Goal: Find specific page/section: Find specific page/section

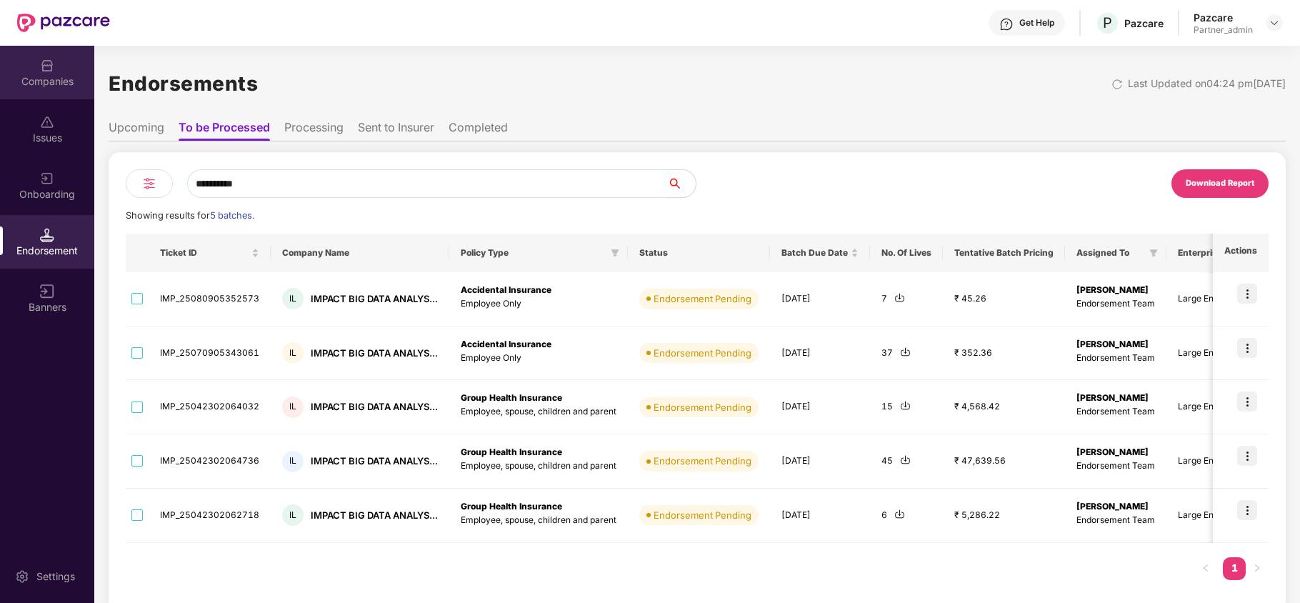
click at [32, 64] on div "Companies" at bounding box center [47, 73] width 94 height 54
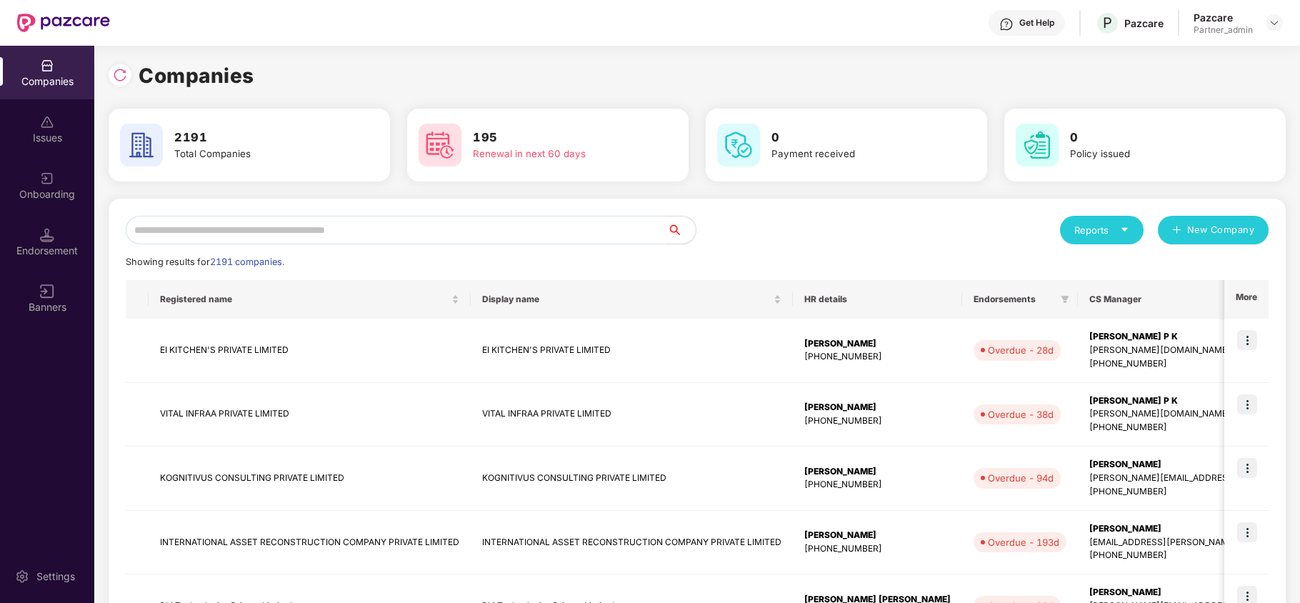
click at [1107, 232] on div "Reports" at bounding box center [1101, 230] width 55 height 14
click at [1094, 266] on div "Companies" at bounding box center [1094, 268] width 52 height 16
click at [1120, 229] on icon "caret-down" at bounding box center [1124, 229] width 9 height 9
click at [1090, 261] on div "Companies" at bounding box center [1094, 268] width 52 height 16
click at [195, 227] on input "text" at bounding box center [396, 230] width 541 height 29
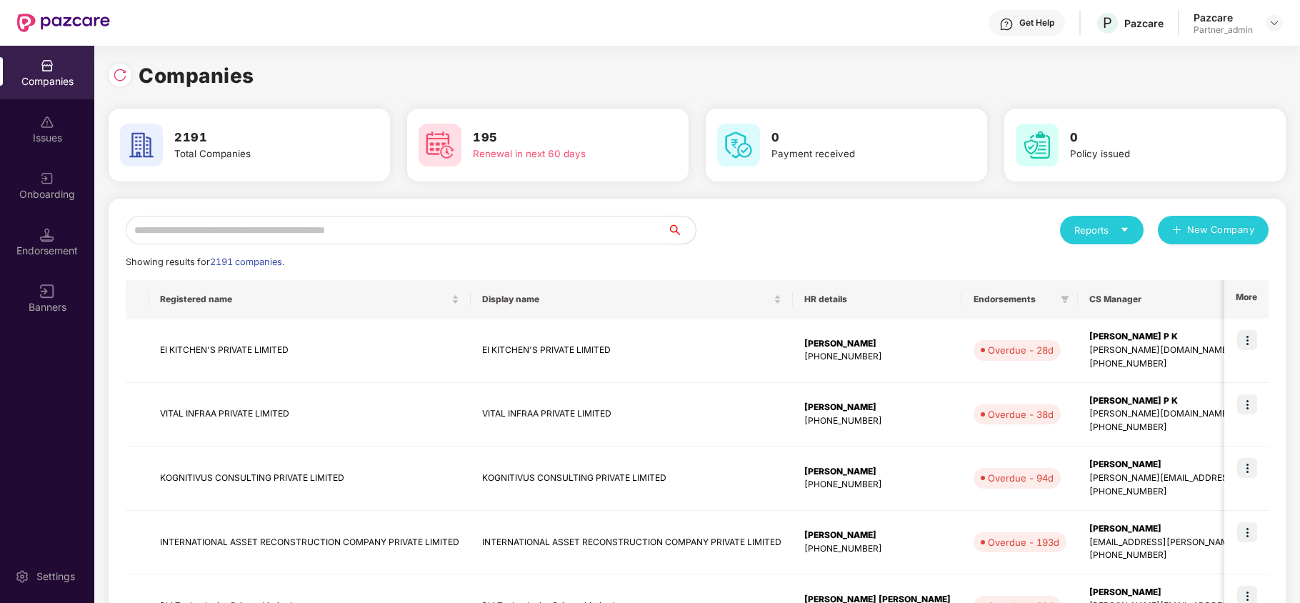
paste input "**********"
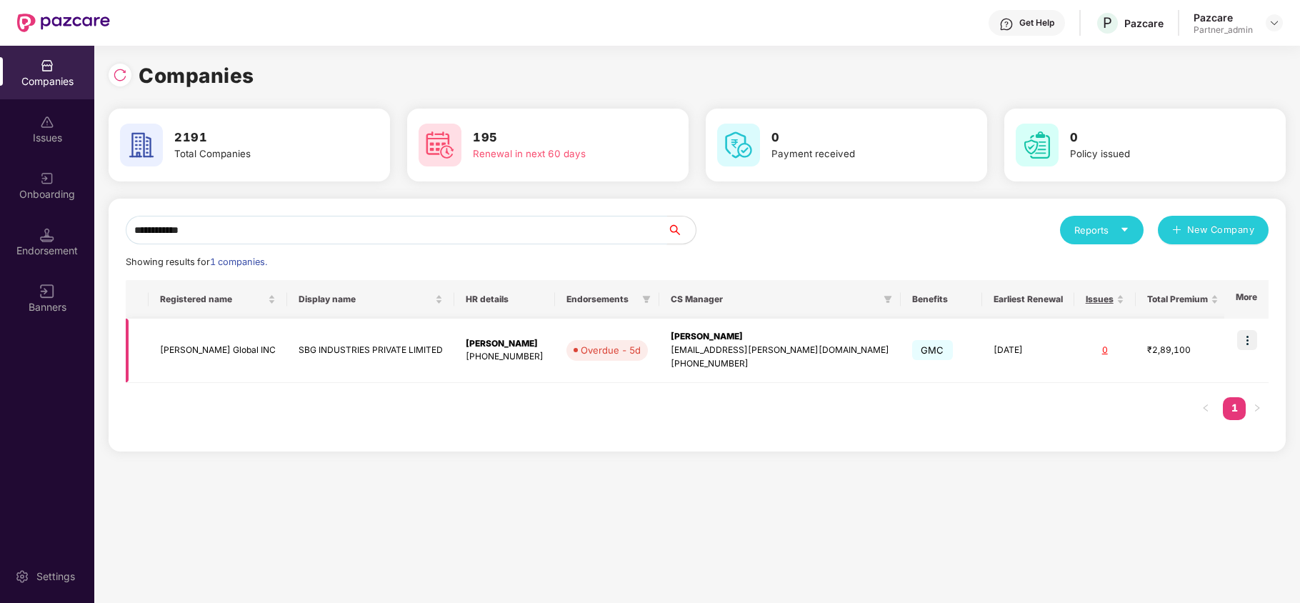
type input "**********"
click at [246, 349] on td "Shri Balaji Global INC" at bounding box center [218, 351] width 139 height 64
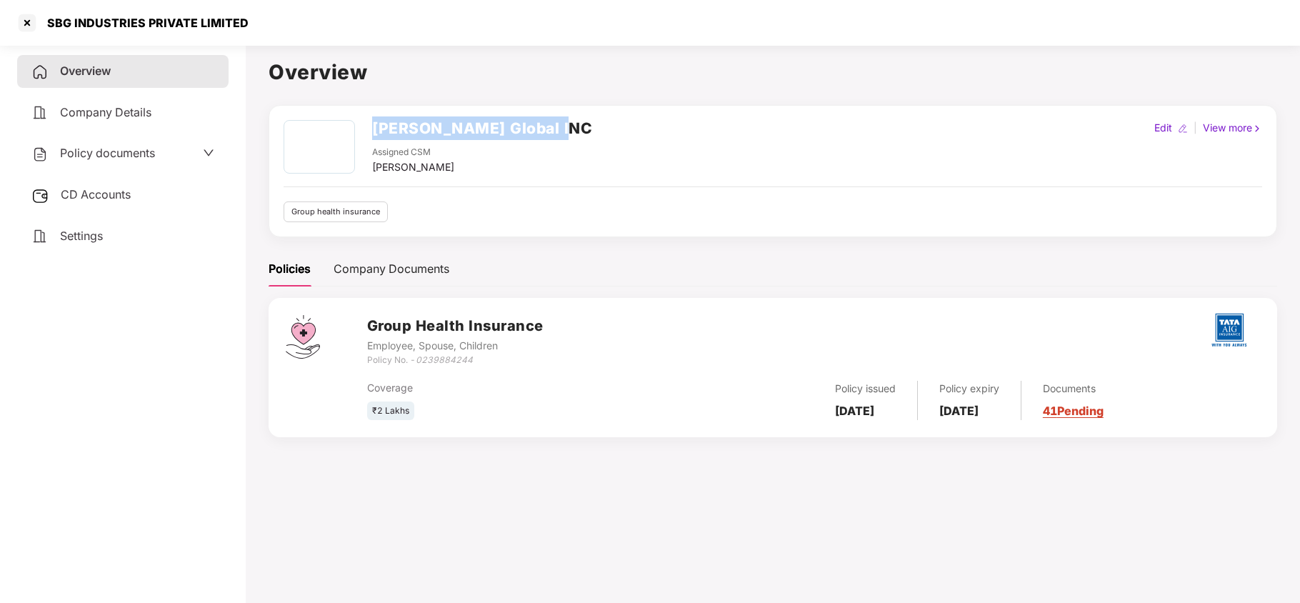
drag, startPoint x: 373, startPoint y: 126, endPoint x: 533, endPoint y: 126, distance: 160.0
click at [533, 126] on h2 "Shri Balaji Global INC" at bounding box center [482, 128] width 220 height 24
copy h2 "Shri Balaji Global INC"
click at [24, 21] on div at bounding box center [27, 22] width 23 height 23
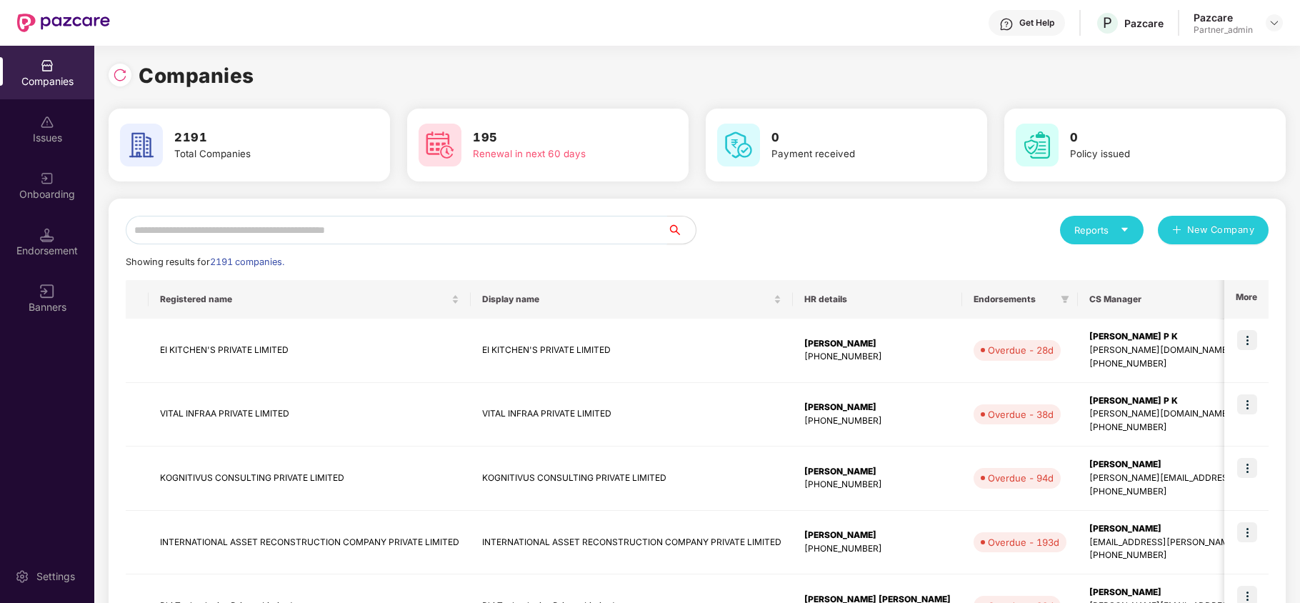
click at [283, 227] on input "text" at bounding box center [396, 230] width 541 height 29
paste input "*****"
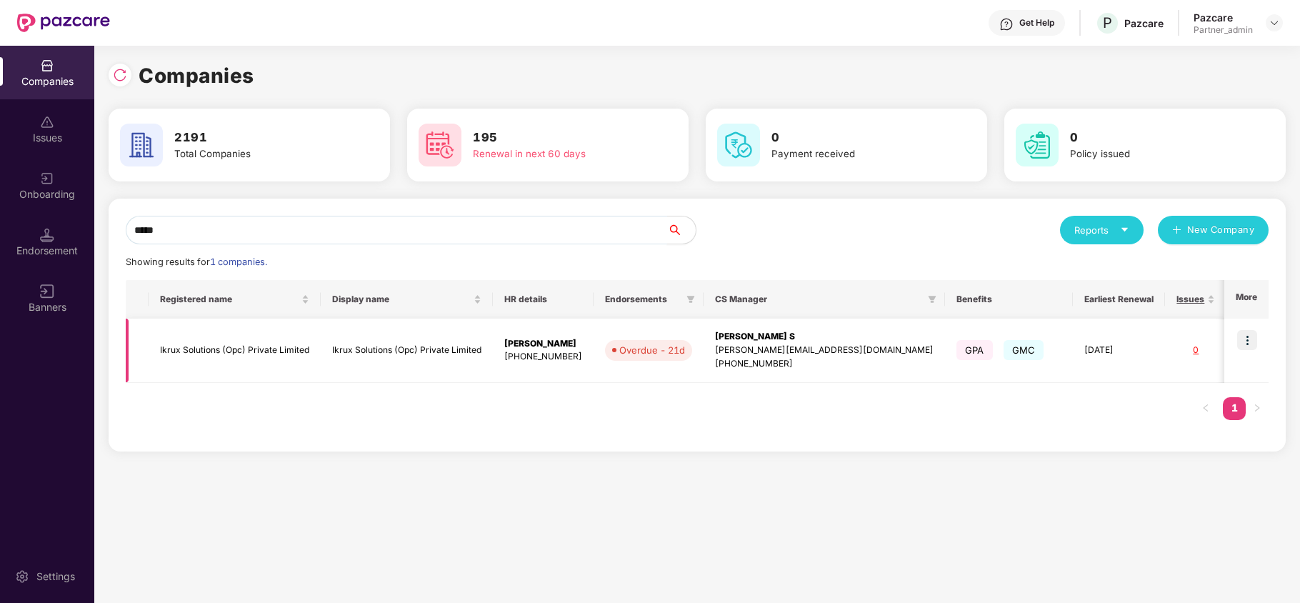
type input "*****"
click at [211, 357] on td "Ikrux Solutions (Opc) Private Limited" at bounding box center [235, 351] width 172 height 64
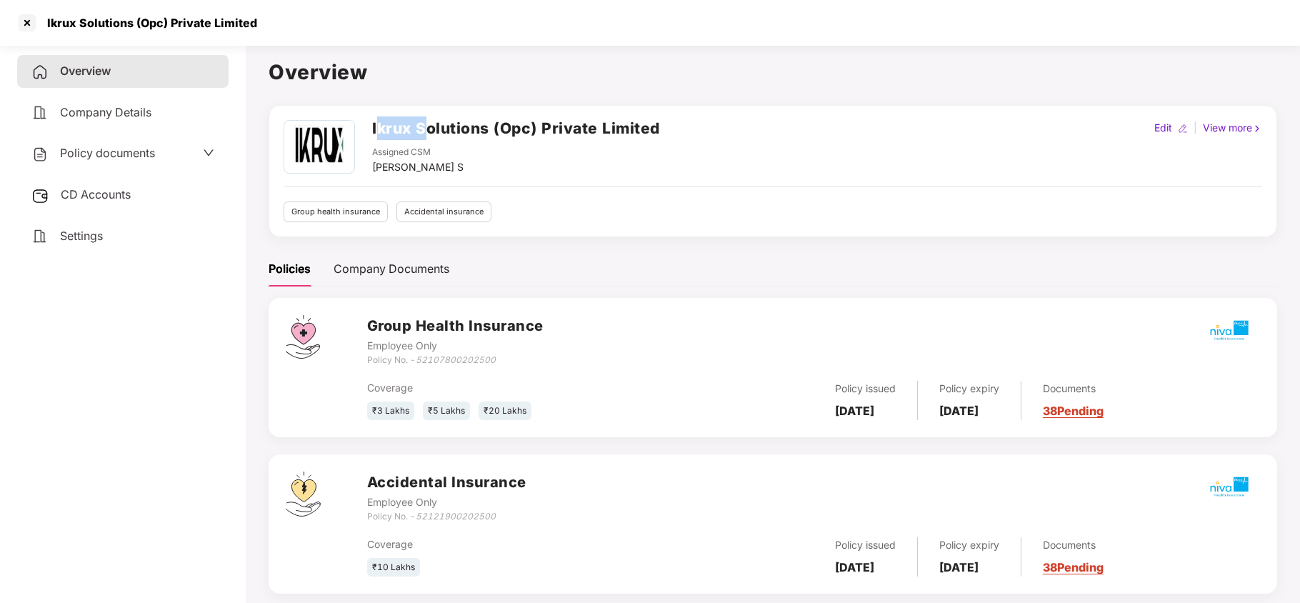
drag, startPoint x: 375, startPoint y: 127, endPoint x: 428, endPoint y: 127, distance: 53.6
click at [428, 127] on h2 "Ikrux Solutions (Opc) Private Limited" at bounding box center [516, 128] width 288 height 24
drag, startPoint x: 372, startPoint y: 129, endPoint x: 457, endPoint y: 129, distance: 85.0
click at [457, 129] on h2 "Ikrux Solutions (Opc) Private Limited" at bounding box center [516, 128] width 288 height 24
copy h2 "Ikrux Solut"
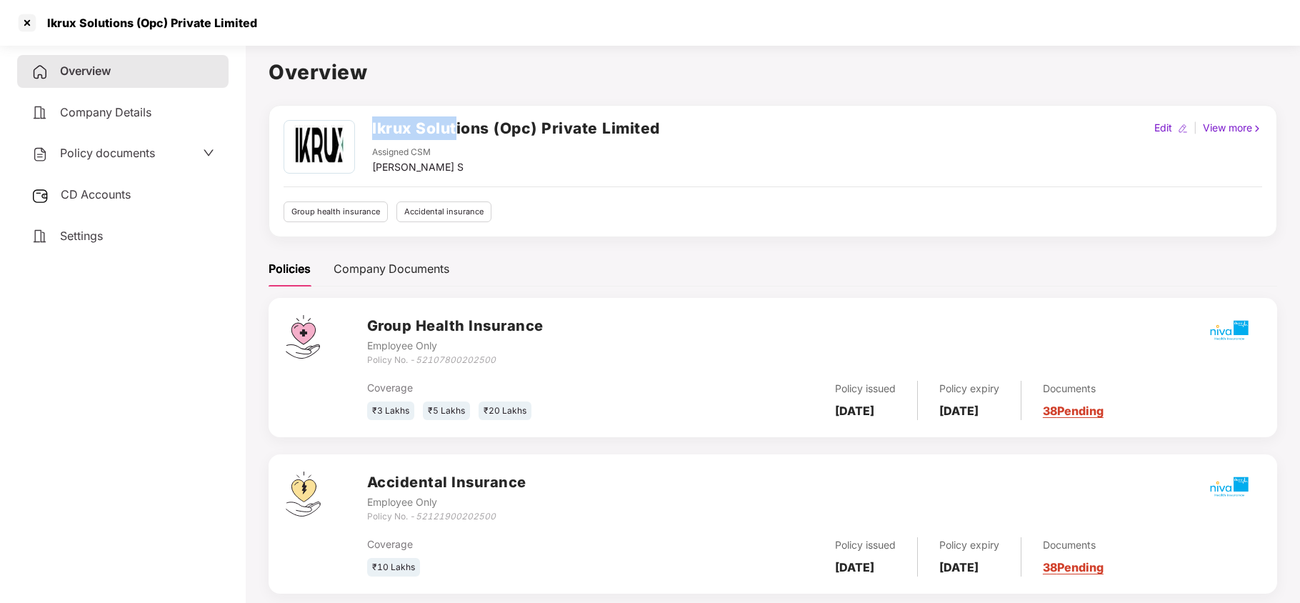
copy h2 "Ikrux Solut"
click at [516, 131] on h2 "Ikrux Solutions (Opc) Private Limited" at bounding box center [516, 128] width 288 height 24
copy h2 "Opc"
click at [30, 18] on div at bounding box center [27, 22] width 23 height 23
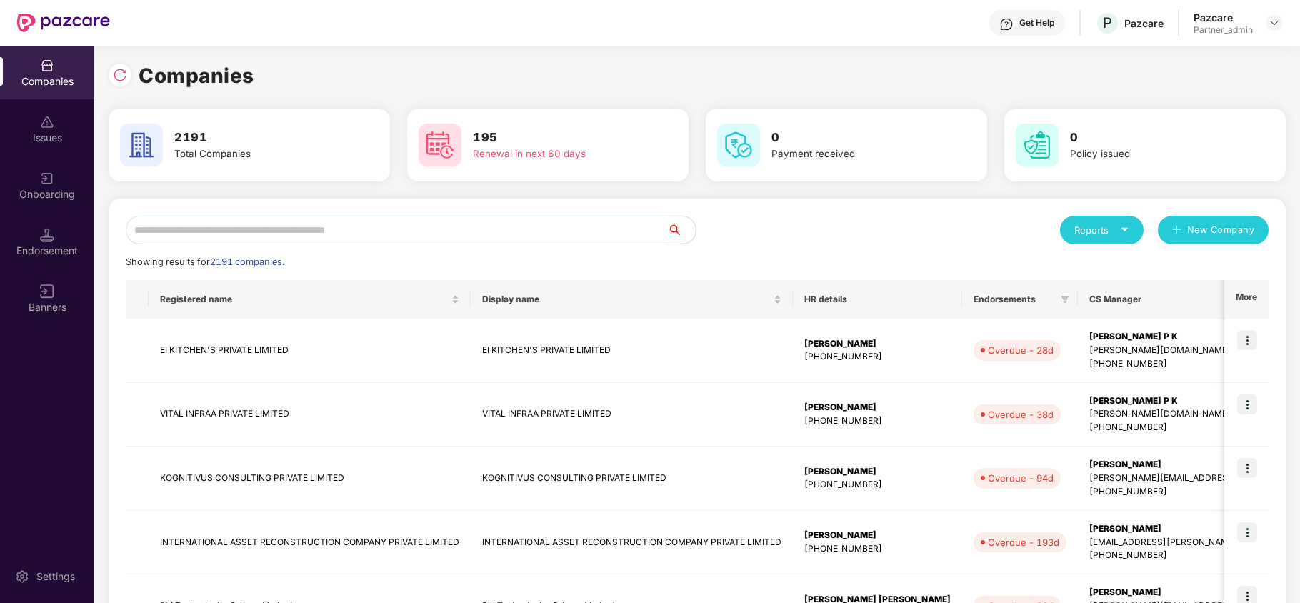
click at [303, 234] on input "text" at bounding box center [396, 230] width 541 height 29
paste input "********"
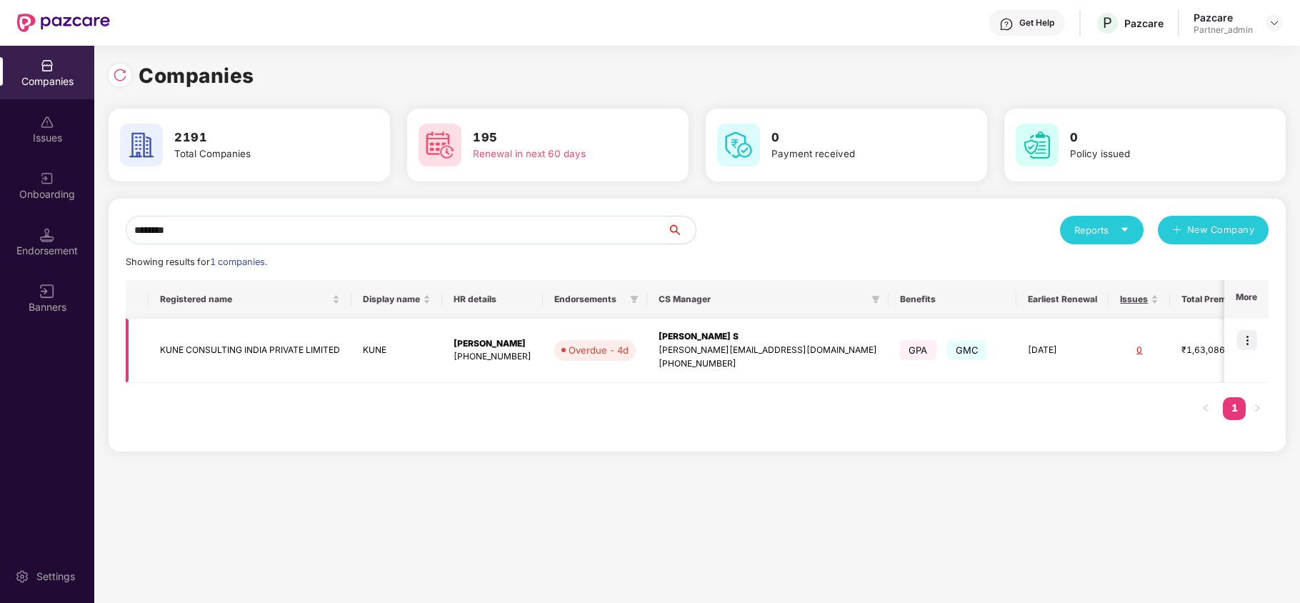
type input "********"
click at [246, 349] on td "KUNE CONSULTING INDIA PRIVATE LIMITED" at bounding box center [250, 351] width 203 height 64
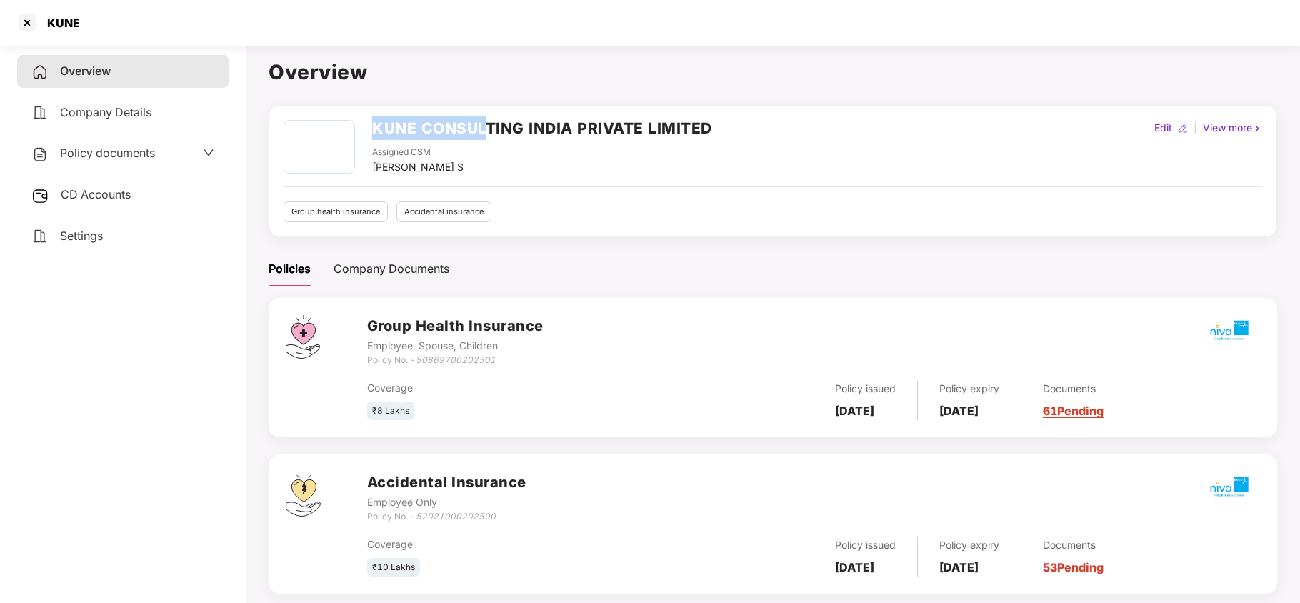
drag, startPoint x: 373, startPoint y: 127, endPoint x: 486, endPoint y: 129, distance: 112.8
click at [486, 129] on h2 "KUNE CONSULTING INDIA PRIVATE LIMITED" at bounding box center [542, 128] width 340 height 24
copy h2 "KUNE CONSUL"
click at [26, 21] on div at bounding box center [27, 22] width 23 height 23
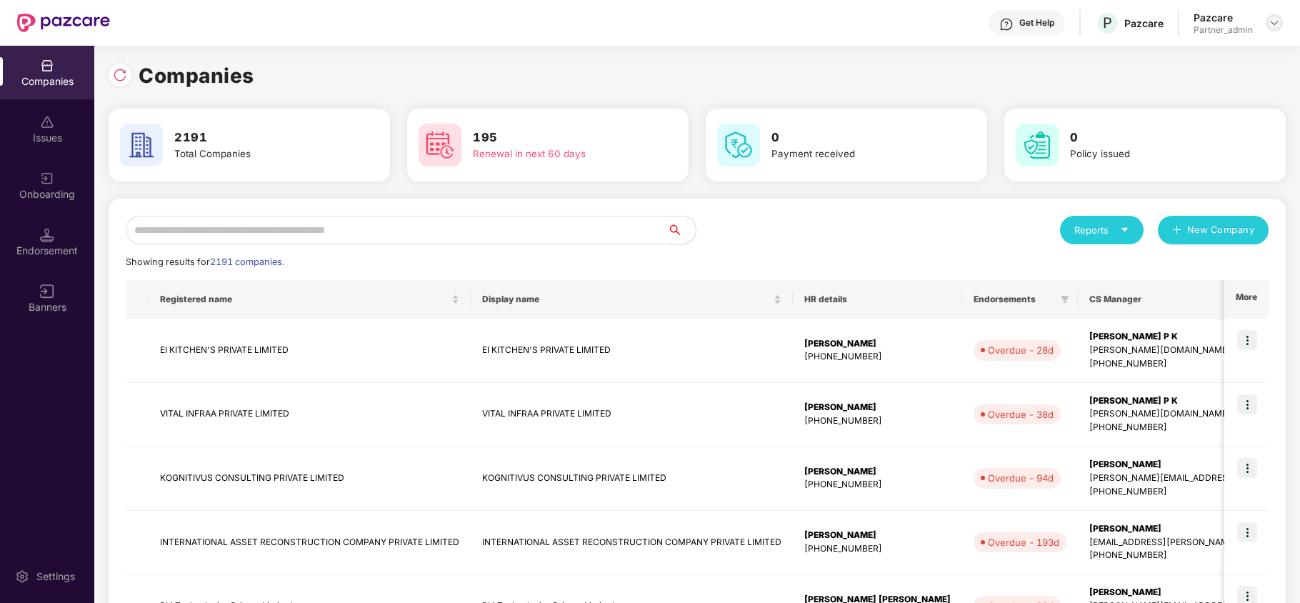
click at [1268, 21] on img at bounding box center [1273, 22] width 11 height 11
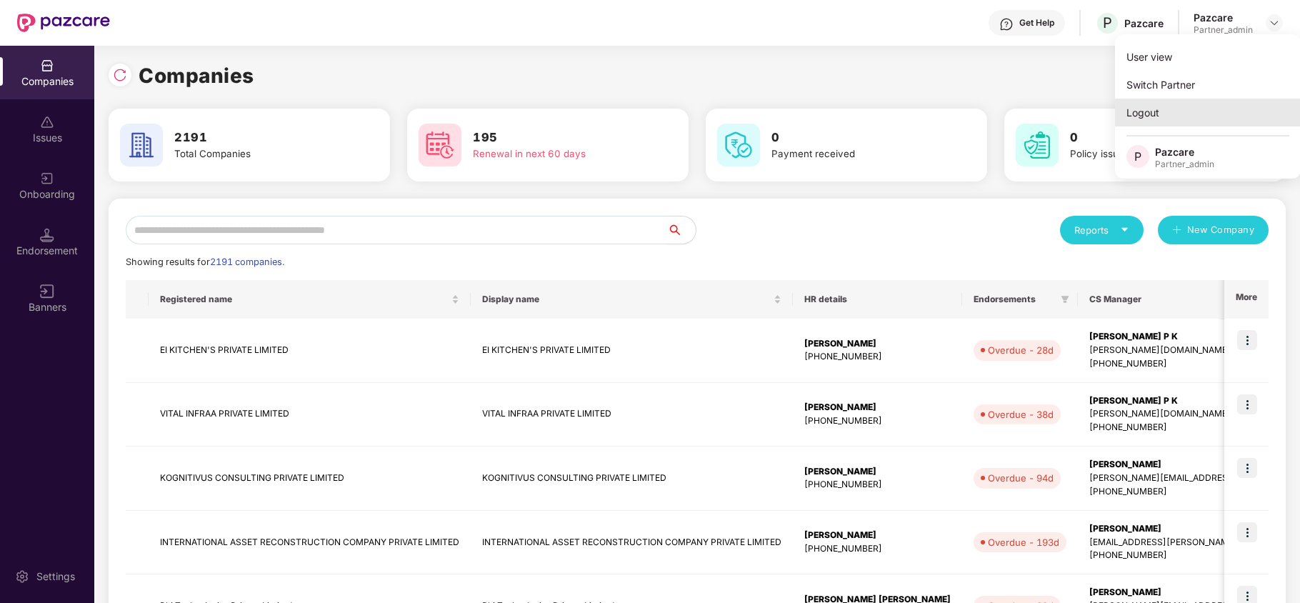
click at [1160, 101] on div "Logout" at bounding box center [1208, 113] width 186 height 28
